Goal: Task Accomplishment & Management: Complete application form

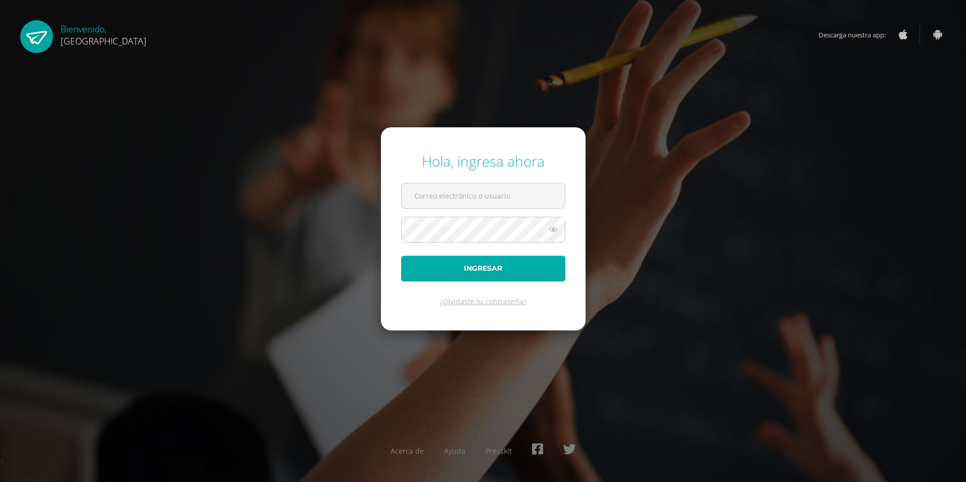
type input "[EMAIL_ADDRESS][DOMAIN_NAME]"
click at [438, 273] on button "Ingresar" at bounding box center [483, 269] width 164 height 26
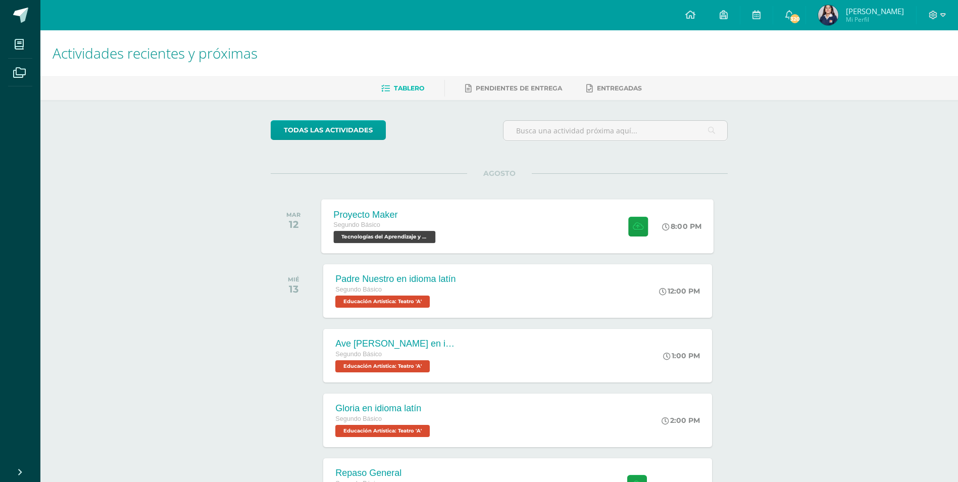
click at [467, 223] on div "Proyecto Maker Segundo Básico Tecnologías del Aprendizaje y la Comunicación 'A'…" at bounding box center [518, 226] width 392 height 54
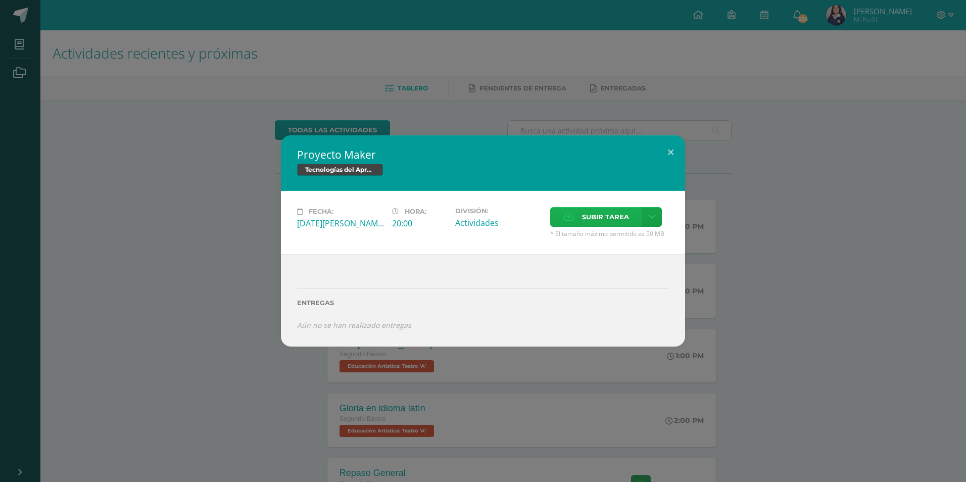
click at [562, 218] on label "Subir tarea" at bounding box center [596, 217] width 92 height 20
click at [0, 0] on input "Subir tarea" at bounding box center [0, 0] width 0 height 0
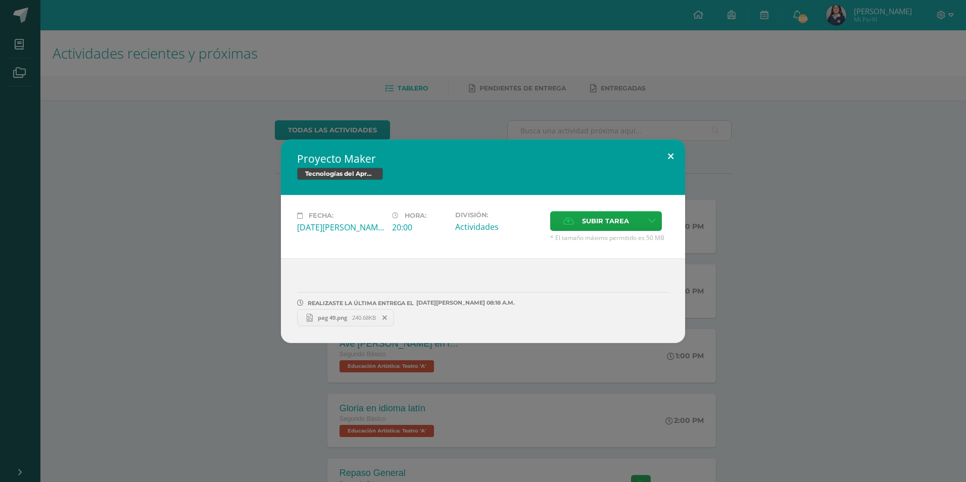
click at [667, 151] on button at bounding box center [670, 156] width 29 height 34
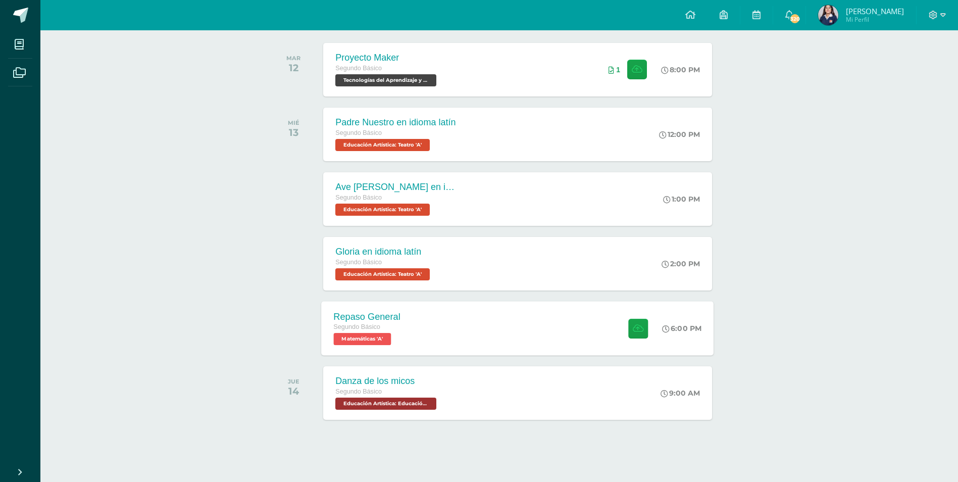
scroll to position [158, 0]
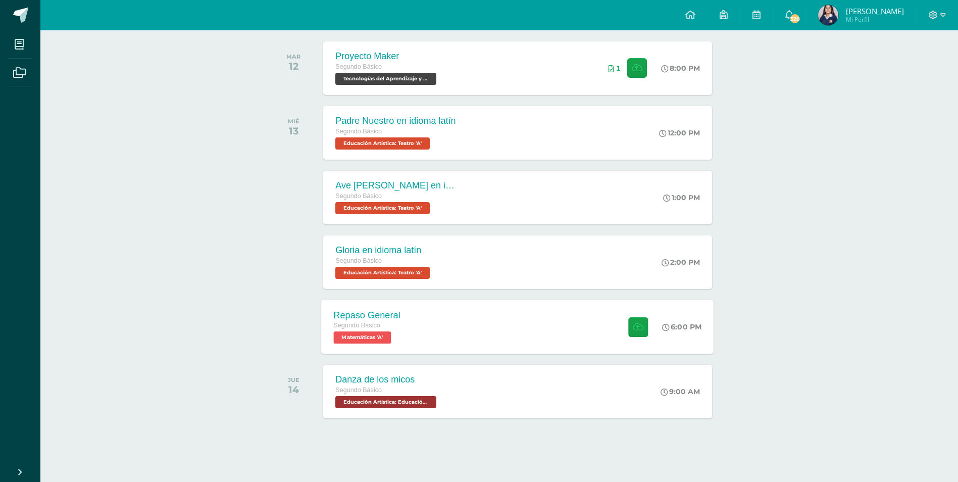
click at [348, 322] on span "Segundo Básico" at bounding box center [357, 325] width 47 height 7
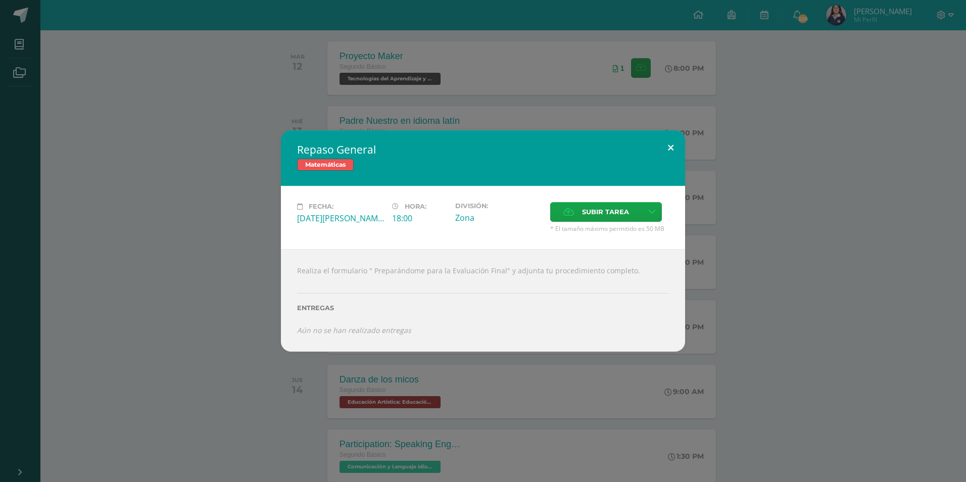
click at [667, 144] on button at bounding box center [670, 147] width 29 height 34
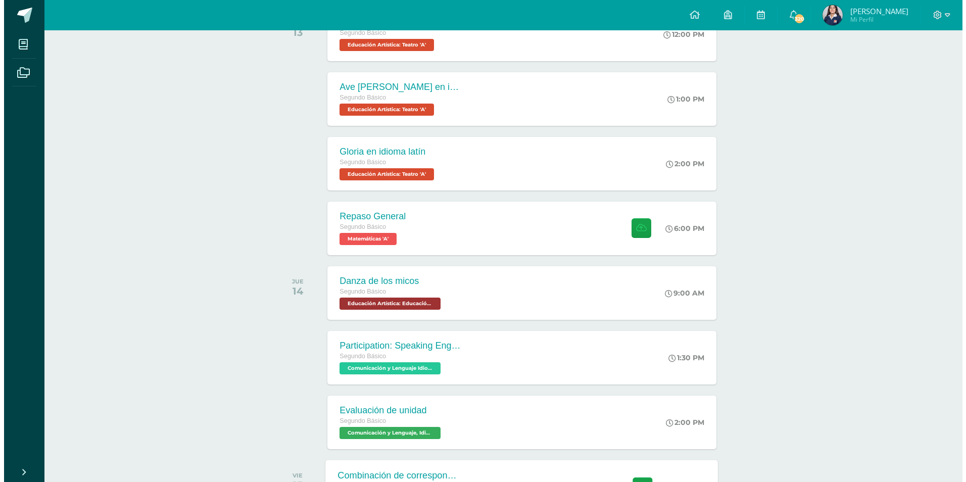
scroll to position [259, 0]
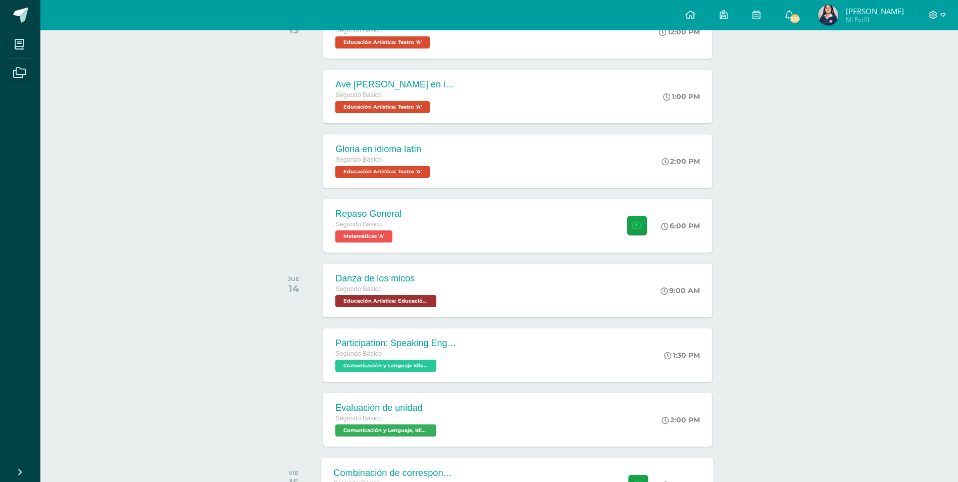
click at [470, 471] on div "Combinación de correspondencia Segundo Básico Tecnologías del Aprendizaje y la …" at bounding box center [518, 484] width 392 height 54
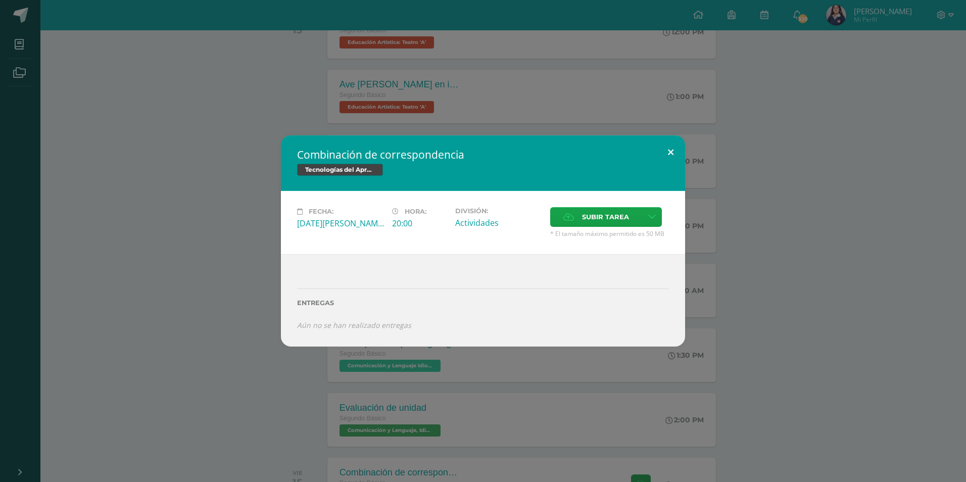
click at [671, 148] on button at bounding box center [670, 152] width 29 height 34
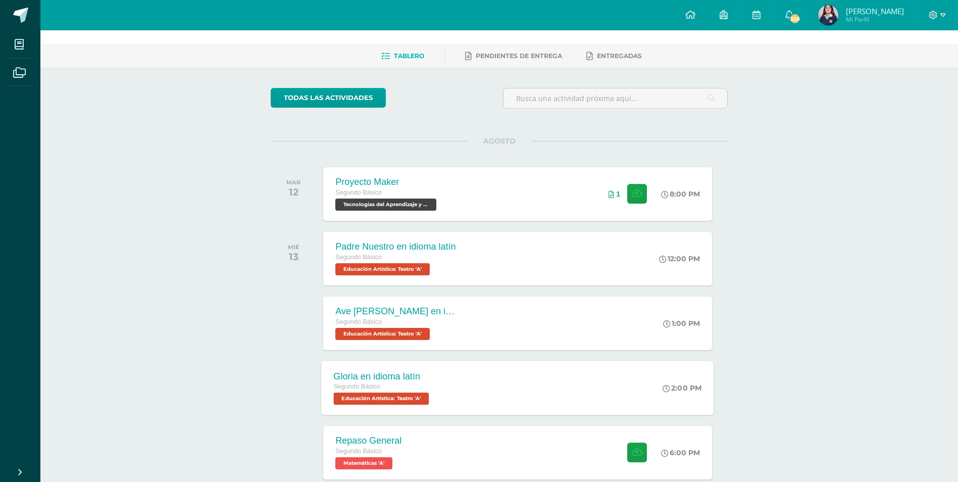
scroll to position [51, 0]
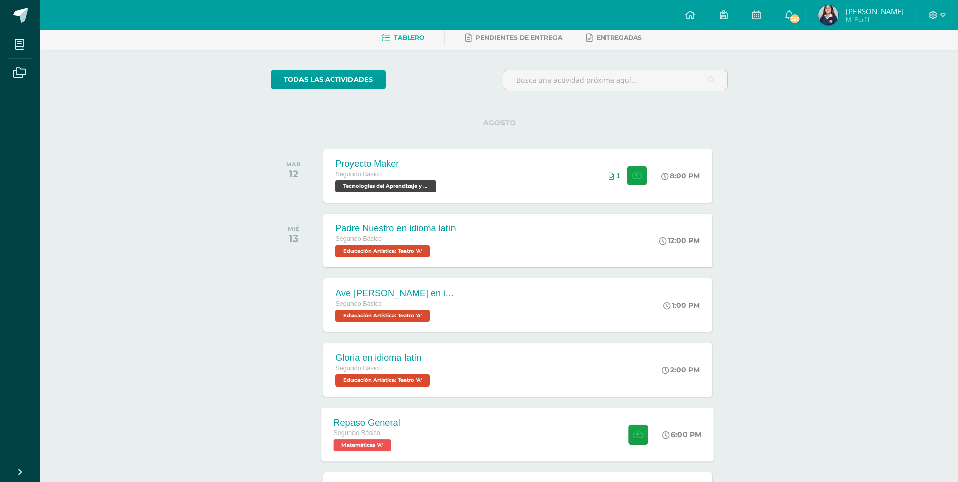
click at [567, 440] on div "Repaso General Segundo Básico Matemáticas 'A' 6:00 PM Repaso General Matemáticas" at bounding box center [518, 434] width 392 height 54
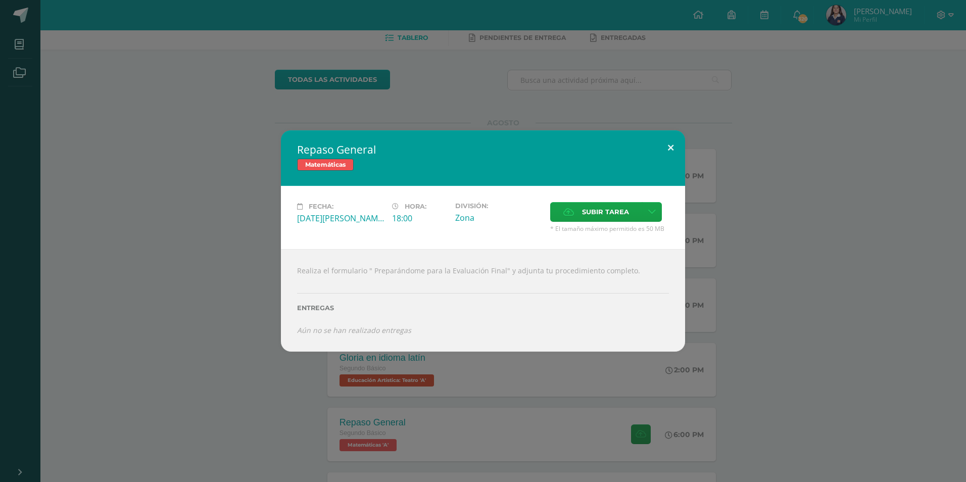
click at [667, 144] on button at bounding box center [670, 147] width 29 height 34
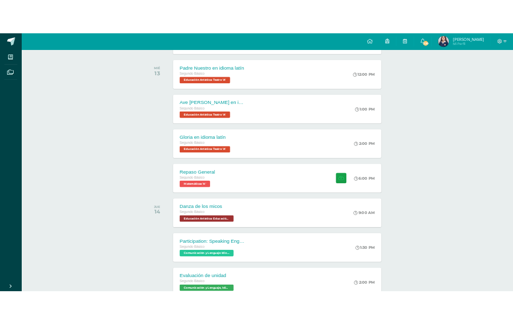
scroll to position [346, 0]
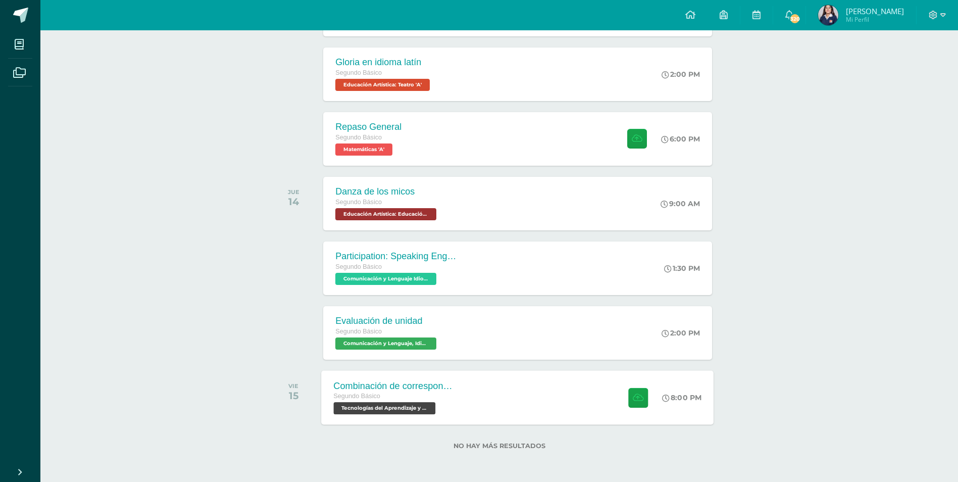
click at [562, 389] on div "Combinación de correspondencia Segundo Básico Tecnologías del Aprendizaje y la …" at bounding box center [518, 397] width 392 height 54
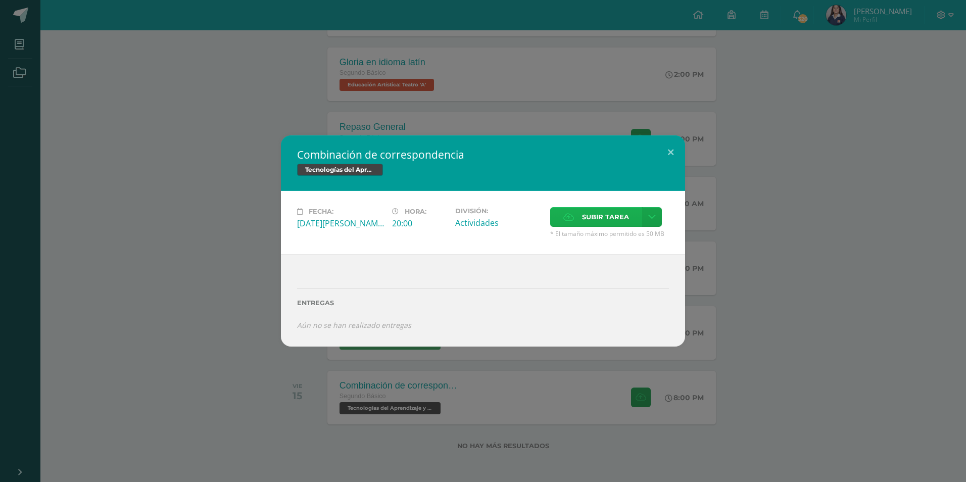
click at [610, 208] on span "Subir tarea" at bounding box center [605, 217] width 47 height 19
click at [0, 0] on input "Subir tarea" at bounding box center [0, 0] width 0 height 0
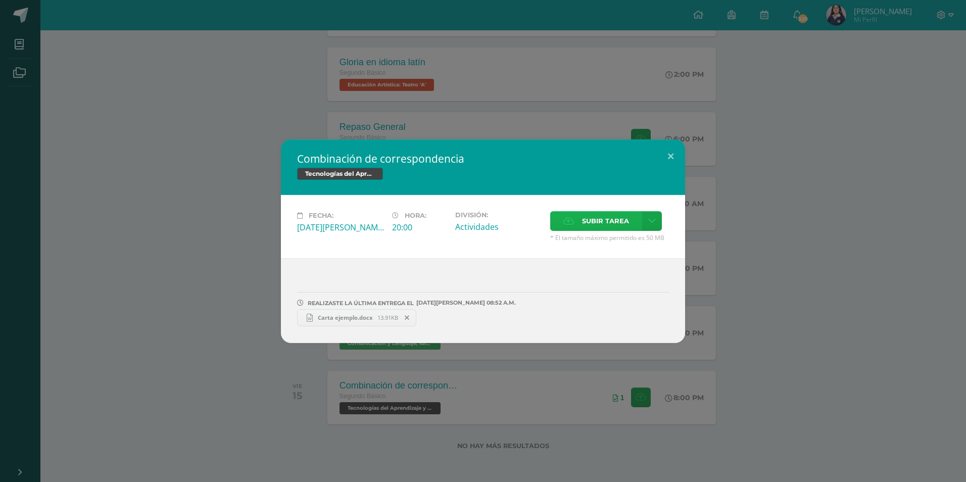
click at [607, 216] on span "Subir tarea" at bounding box center [605, 221] width 47 height 19
click at [0, 0] on input "Subir tarea" at bounding box center [0, 0] width 0 height 0
